Goal: Information Seeking & Learning: Learn about a topic

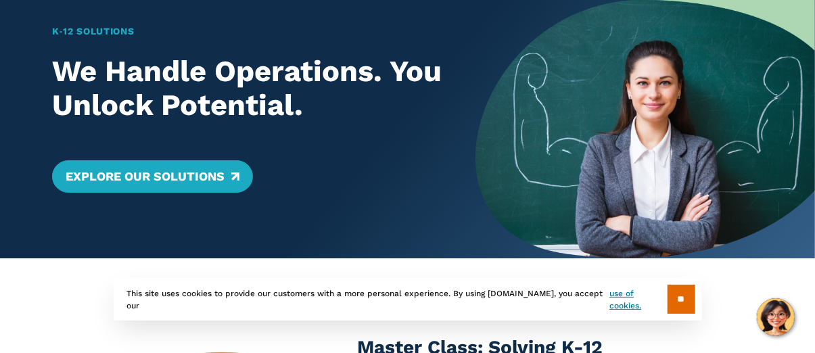
scroll to position [66, 0]
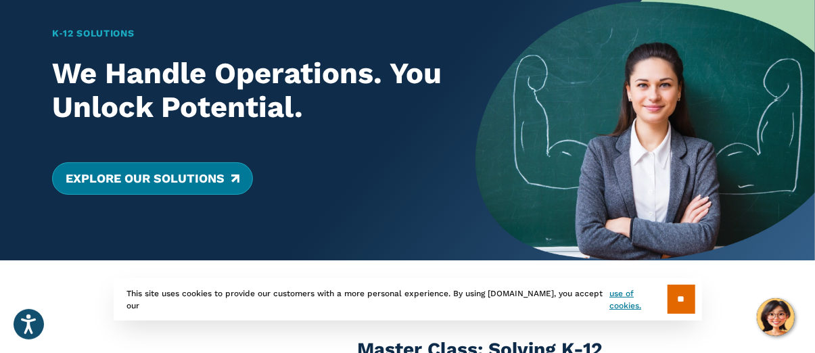
click at [217, 180] on link "Explore Our Solutions" at bounding box center [152, 178] width 201 height 32
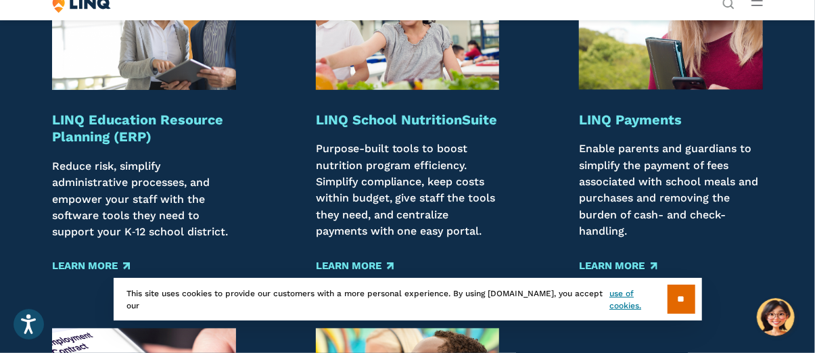
scroll to position [1620, 0]
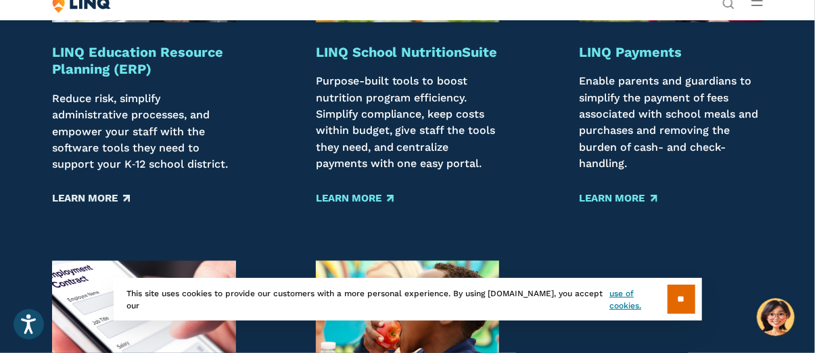
click at [101, 206] on link "Learn More" at bounding box center [91, 198] width 78 height 15
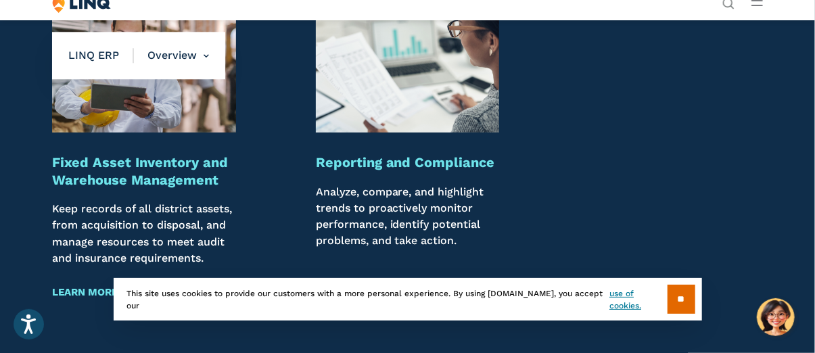
scroll to position [1622, 0]
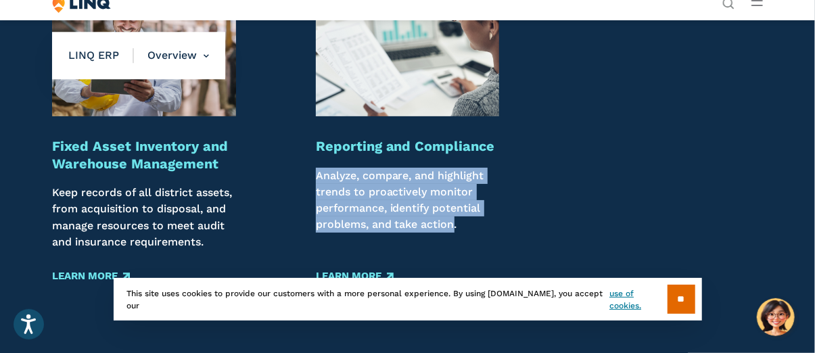
drag, startPoint x: 315, startPoint y: 176, endPoint x: 454, endPoint y: 222, distance: 146.0
click at [454, 222] on p "Analyze, compare, and highlight trends to proactively monitor performance, iden…" at bounding box center [408, 209] width 184 height 83
copy p "Analyze, compare, and highlight trends to proactively monitor performance, iden…"
